Goal: Transaction & Acquisition: Purchase product/service

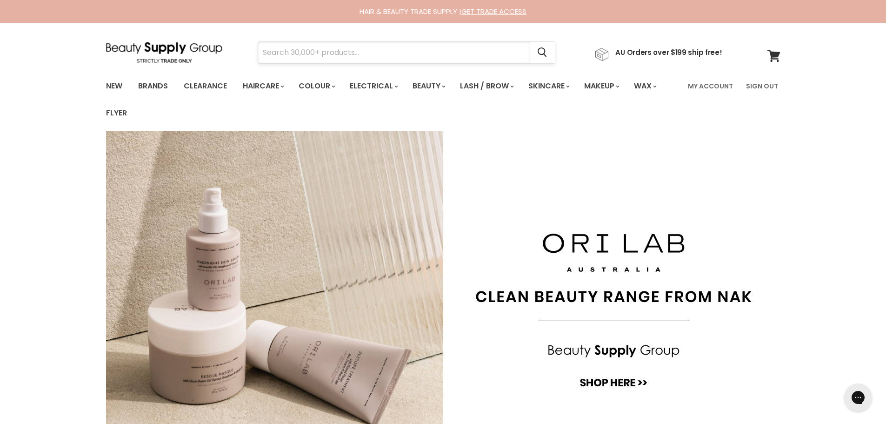
click at [301, 56] on input "Search" at bounding box center [394, 52] width 272 height 21
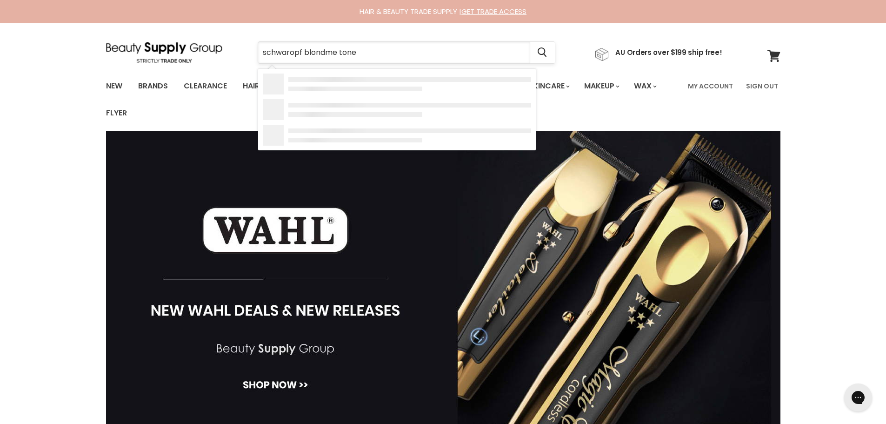
type input "schwaropf blondme toner"
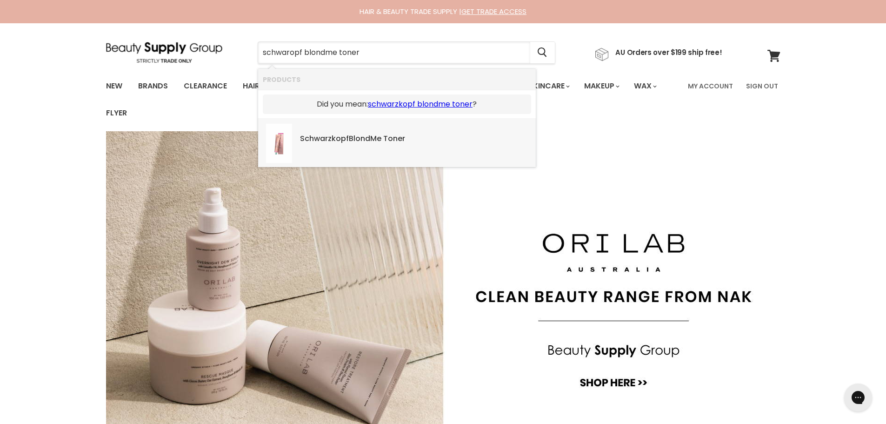
click at [314, 137] on div "Schwarzkopf BlondMe Toner" at bounding box center [415, 139] width 231 height 10
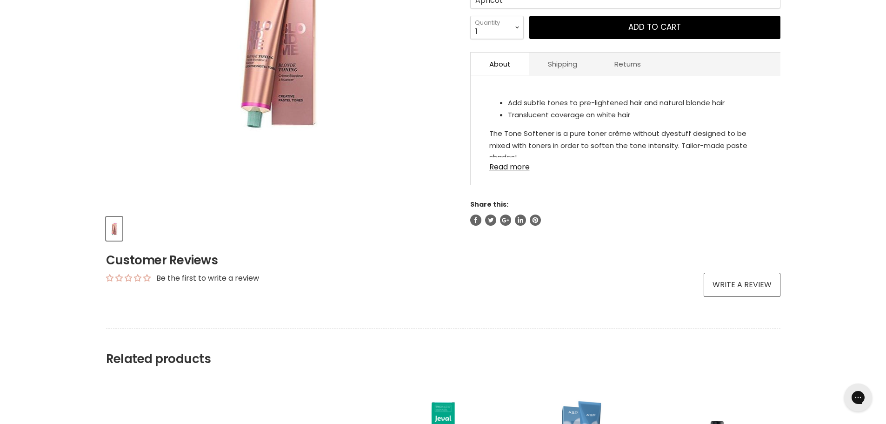
scroll to position [93, 0]
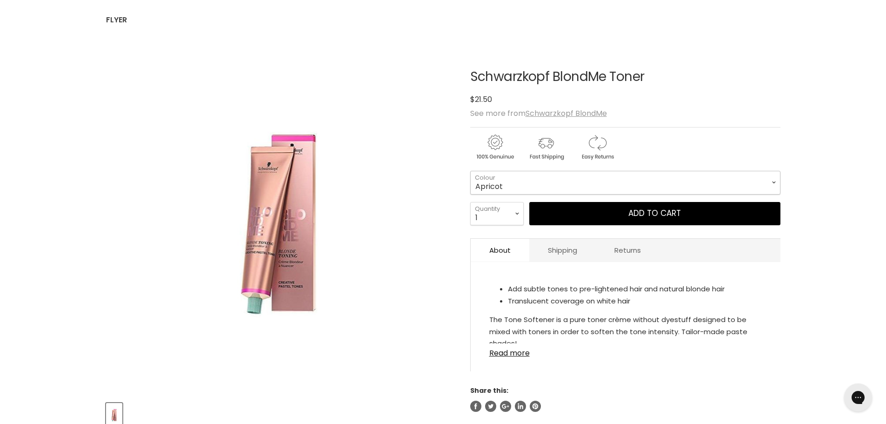
click at [775, 181] on select "Apricot Steel Blue Tone Softener Lilac Sand Caramel Strawberry Ice" at bounding box center [625, 182] width 310 height 23
